Goal: Communication & Community: Answer question/provide support

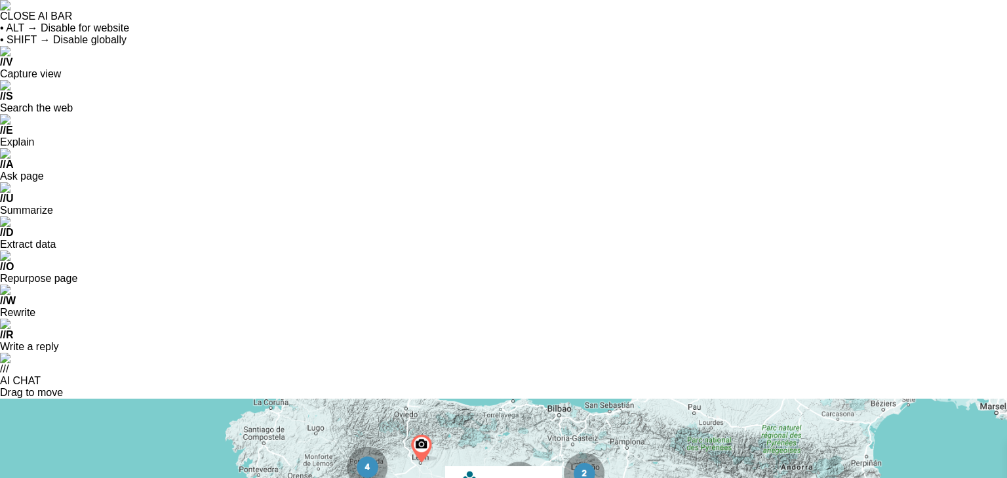
scroll to position [4777, 0]
copy div "SHMSG5S8QC"
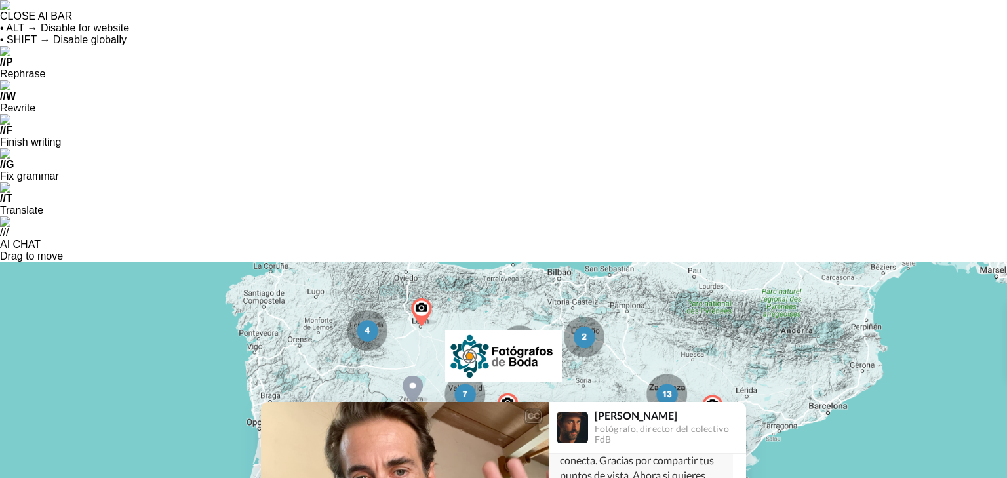
type textarea "g"
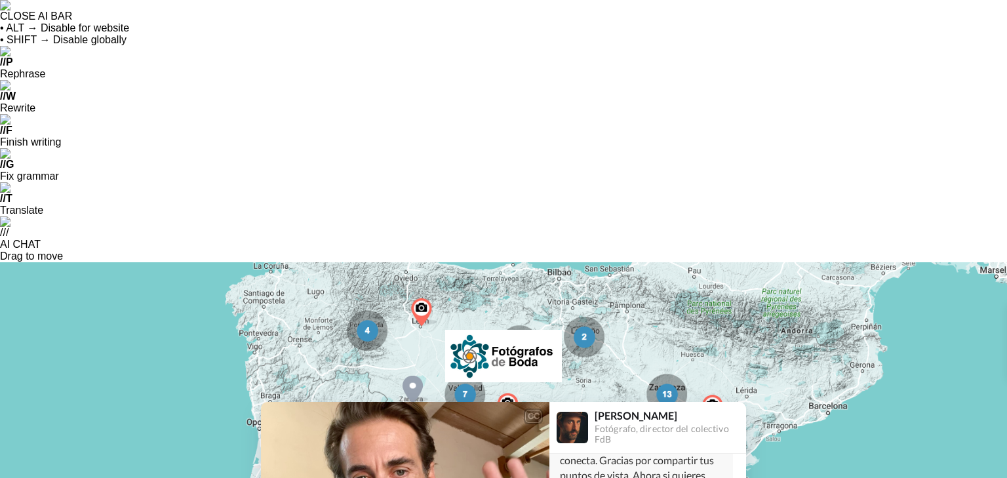
scroll to position [83, 0]
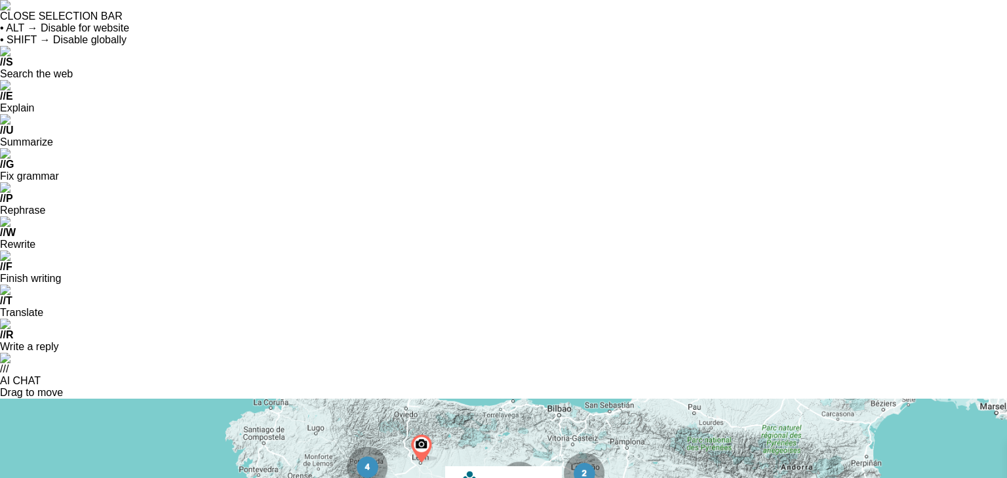
drag, startPoint x: 605, startPoint y: 415, endPoint x: 559, endPoint y: 415, distance: 46.6
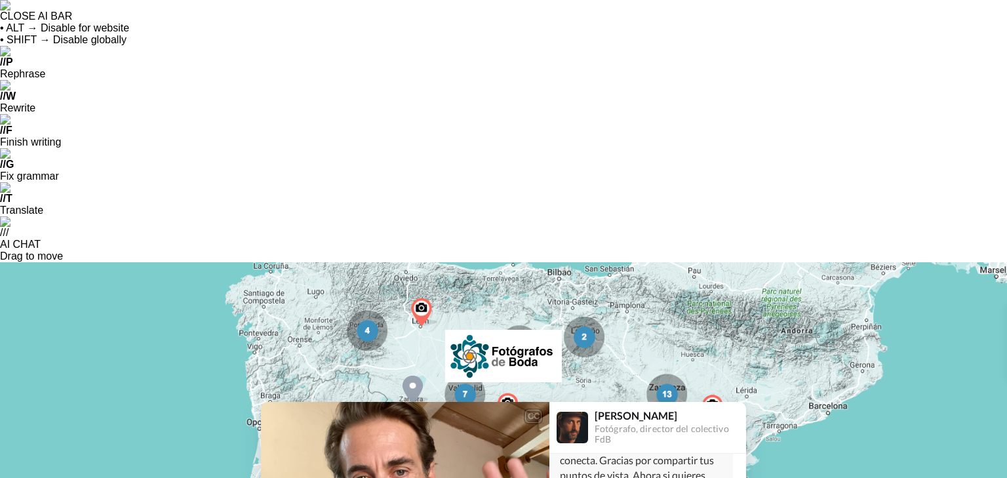
type textarea "Gracias [PERSON_NAME]! lo intentare leer cuanto antes, pero ahora ya he empezad…"
